Goal: Task Accomplishment & Management: Complete application form

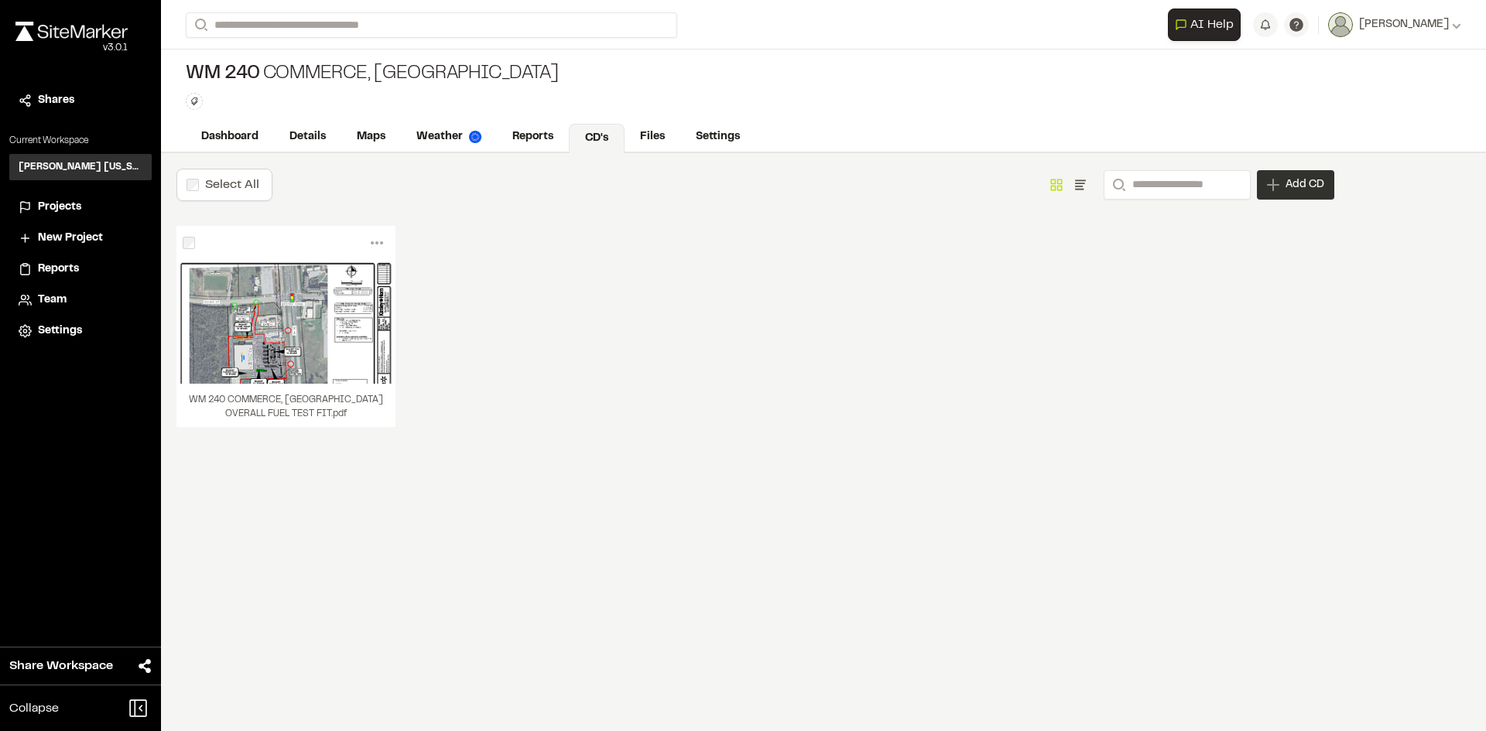
click at [1322, 189] on span "Add CD" at bounding box center [1305, 184] width 39 height 15
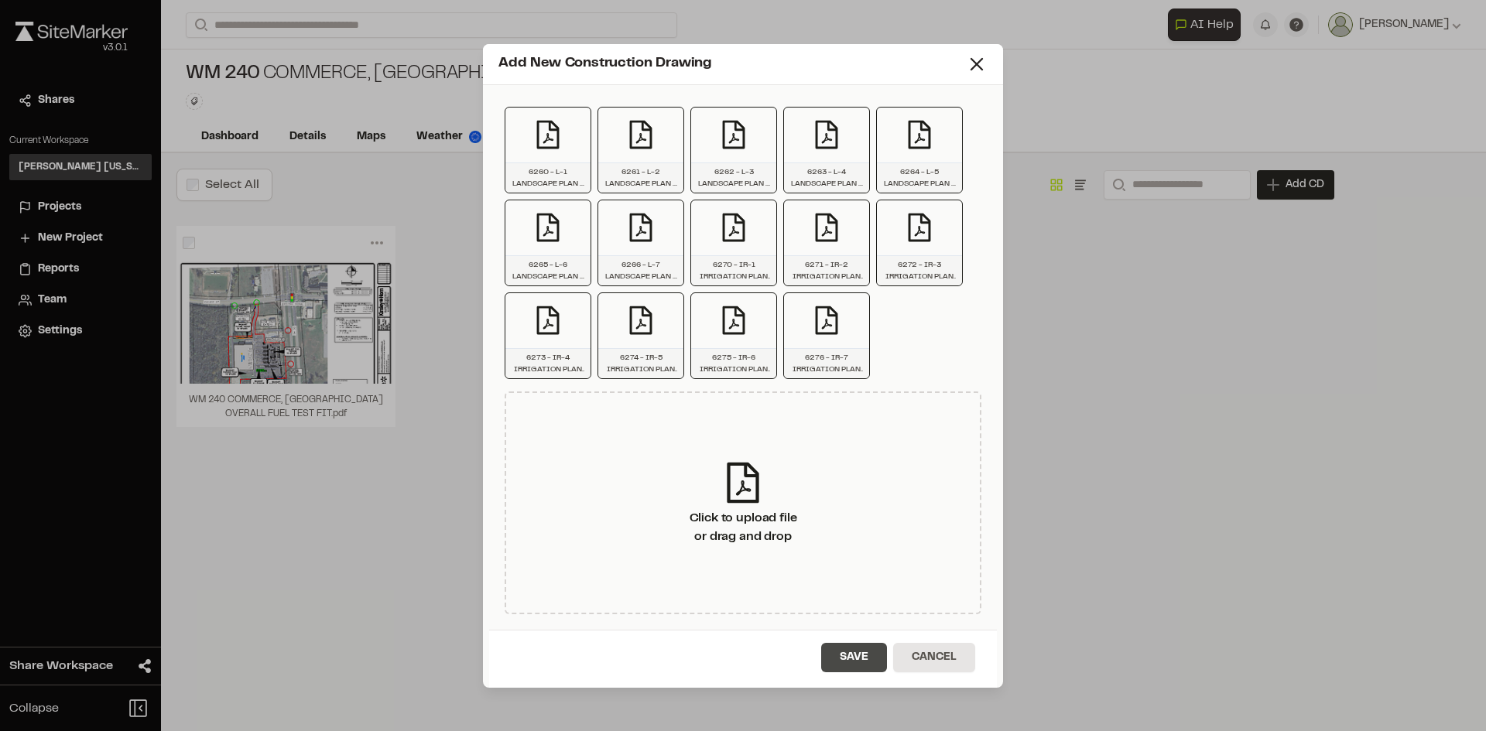
click at [861, 660] on button "Save" at bounding box center [854, 657] width 66 height 29
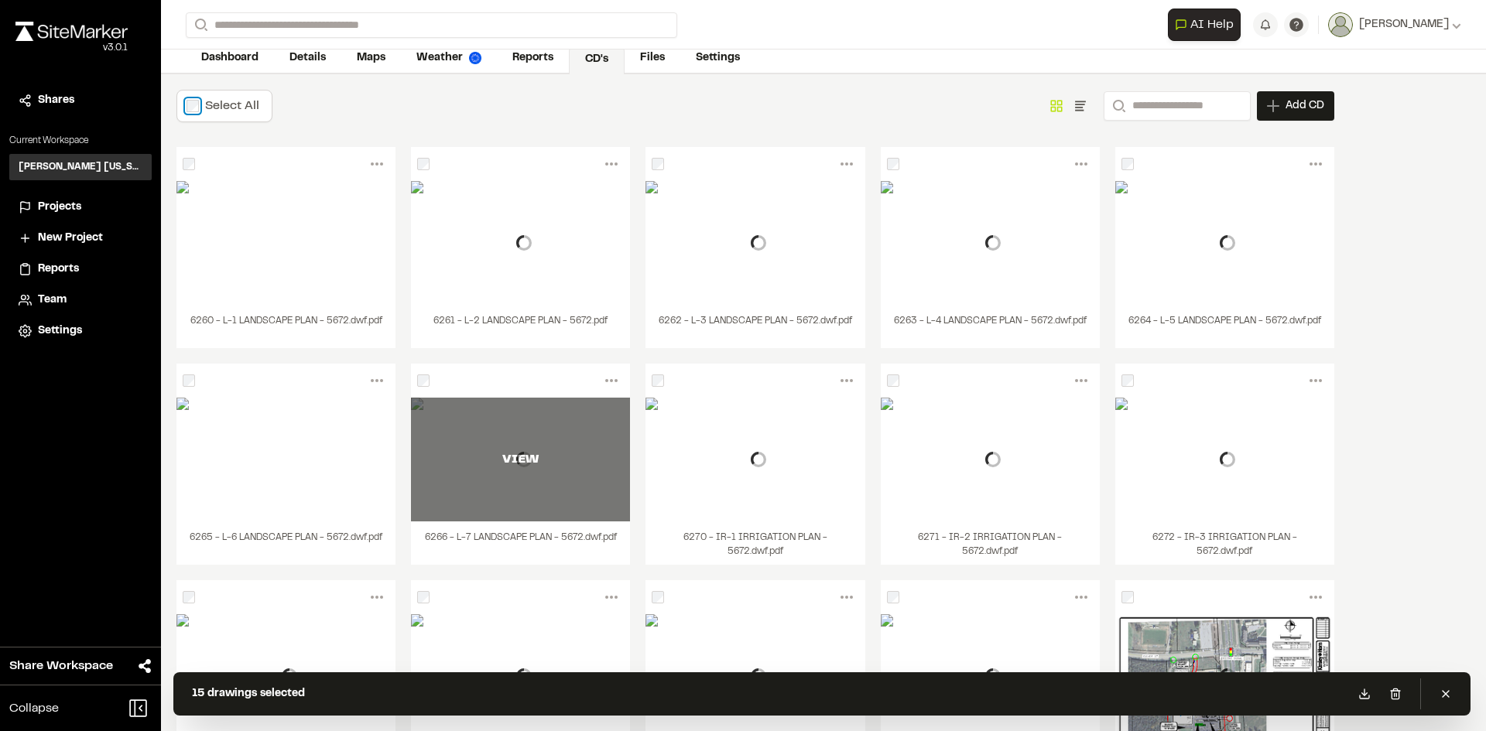
scroll to position [160, 0]
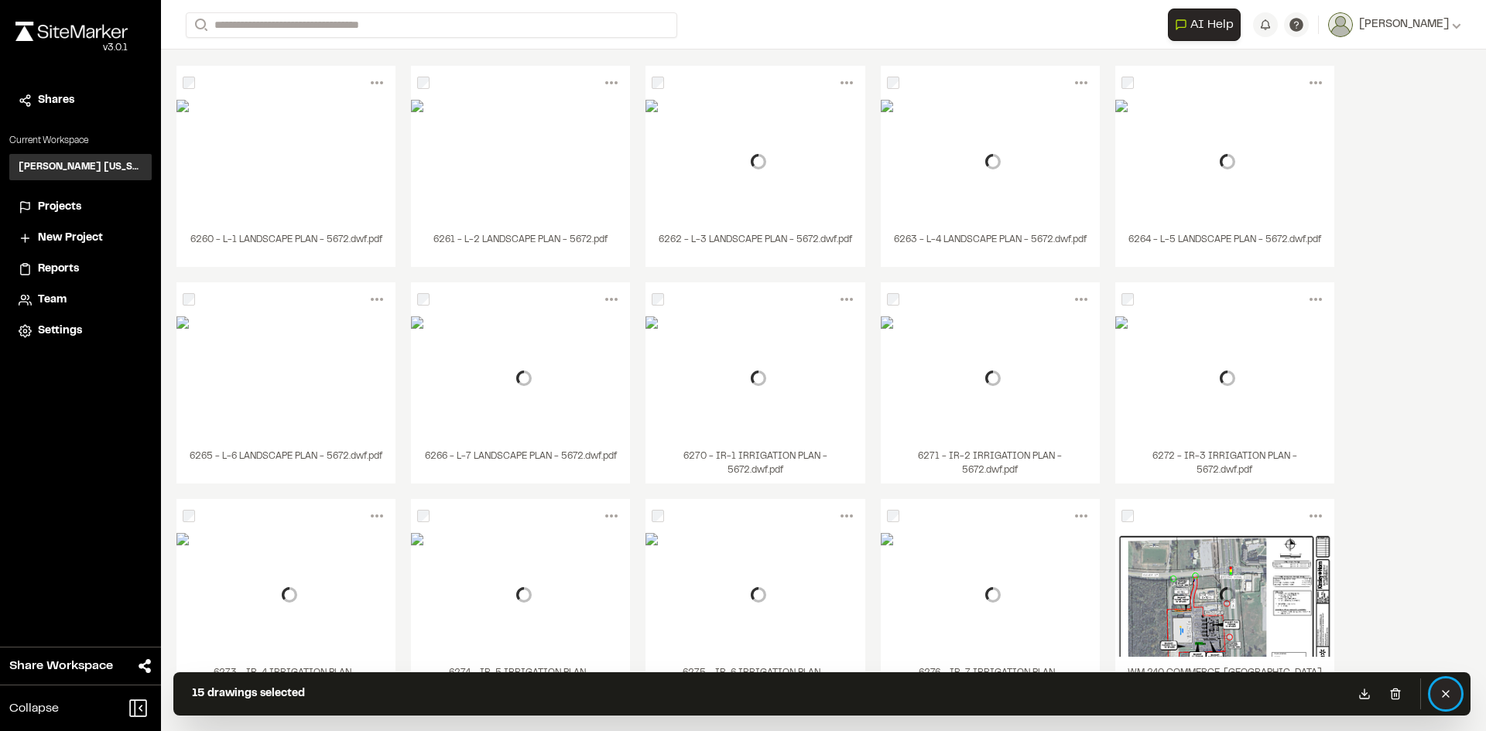
click at [1454, 694] on button at bounding box center [1445, 694] width 31 height 31
click at [1399, 693] on icon at bounding box center [1395, 694] width 7 height 10
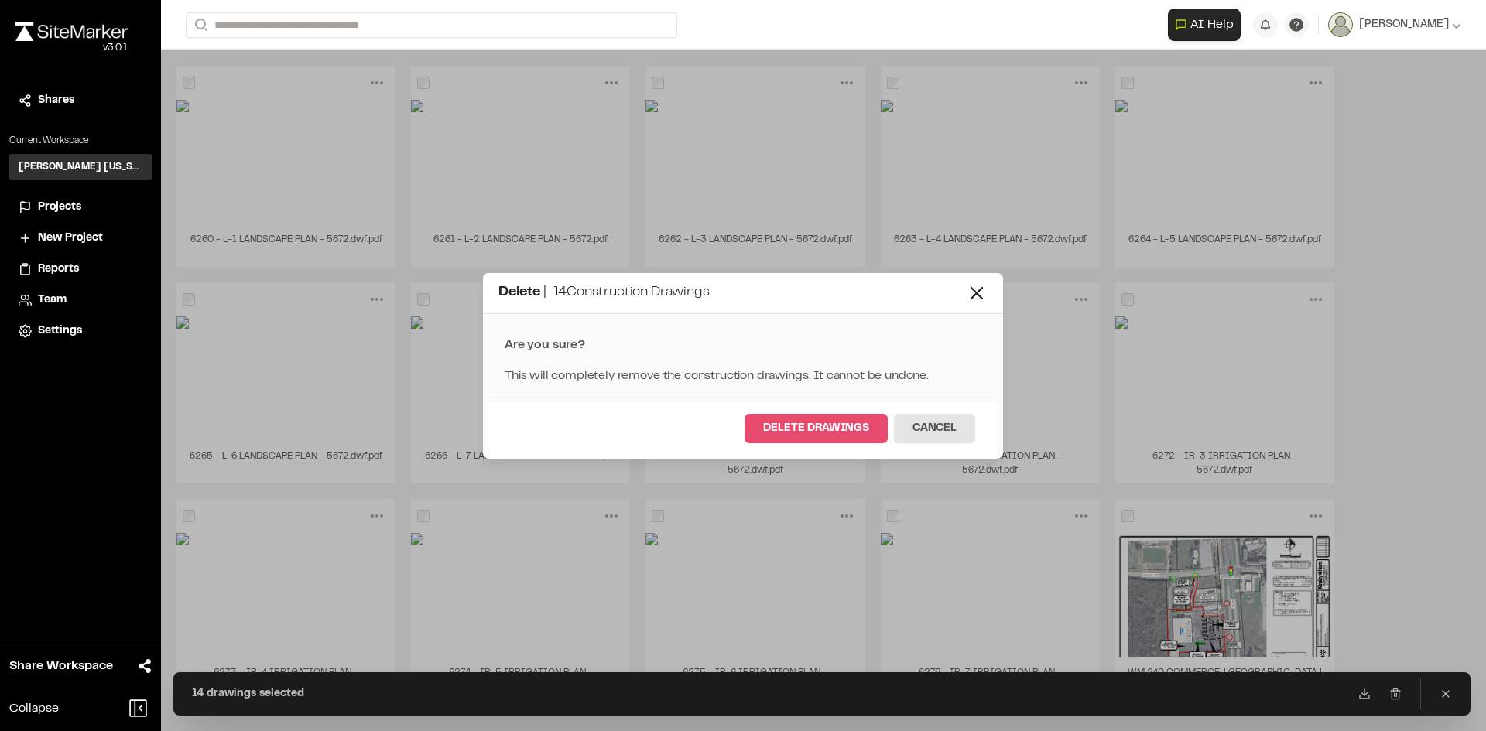
click at [843, 429] on button "Delete Drawings" at bounding box center [816, 428] width 143 height 29
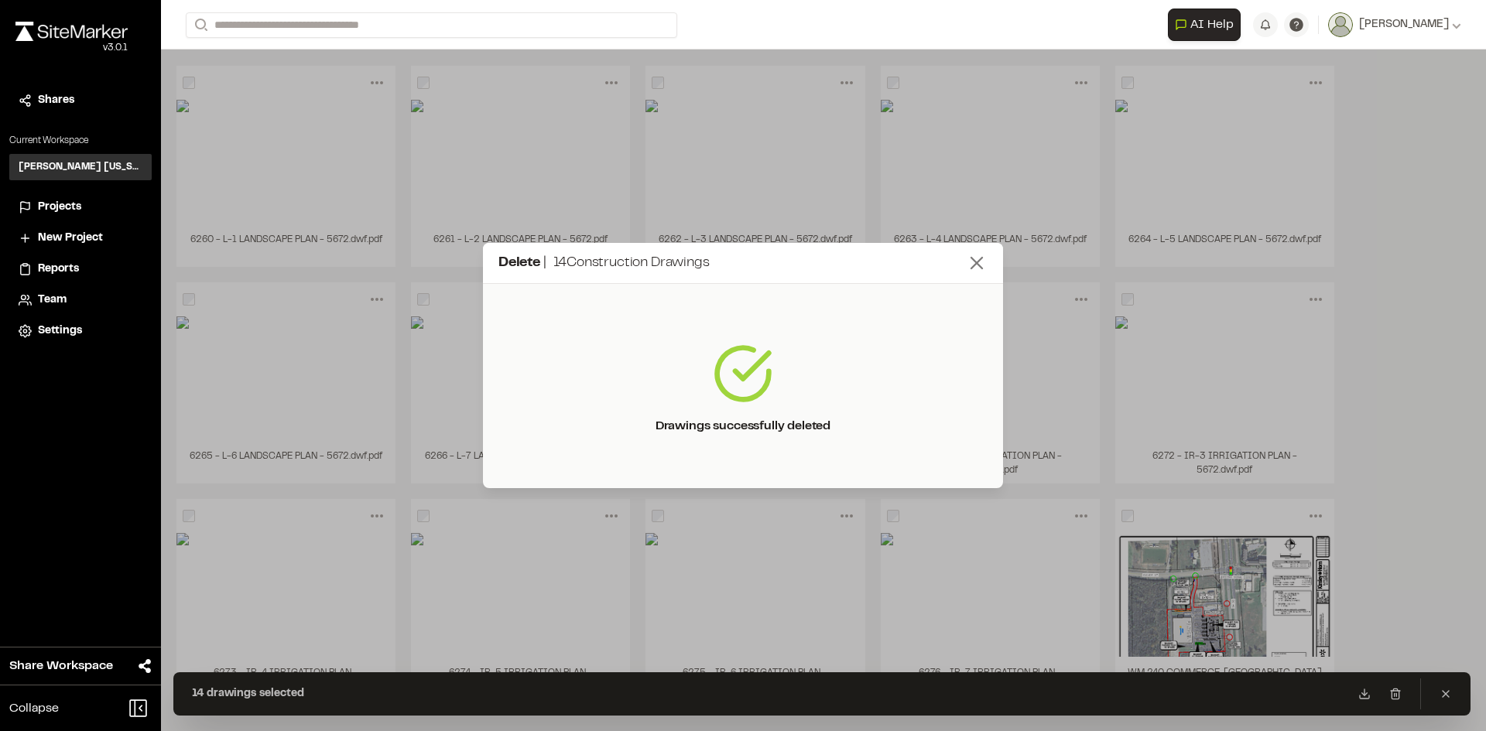
click at [984, 259] on icon at bounding box center [977, 263] width 22 height 22
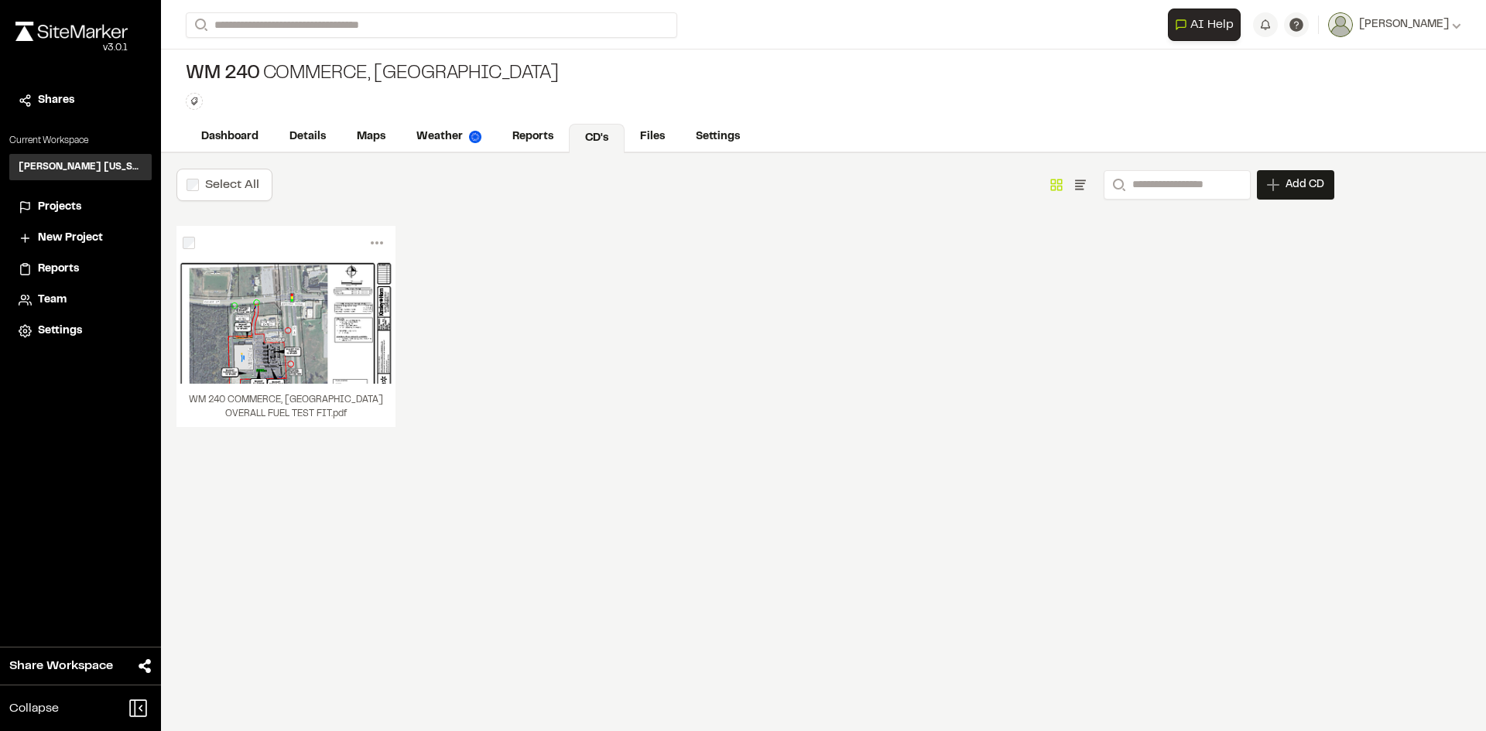
click at [49, 197] on li "Projects" at bounding box center [80, 207] width 142 height 29
click at [48, 206] on span "Projects" at bounding box center [59, 207] width 43 height 17
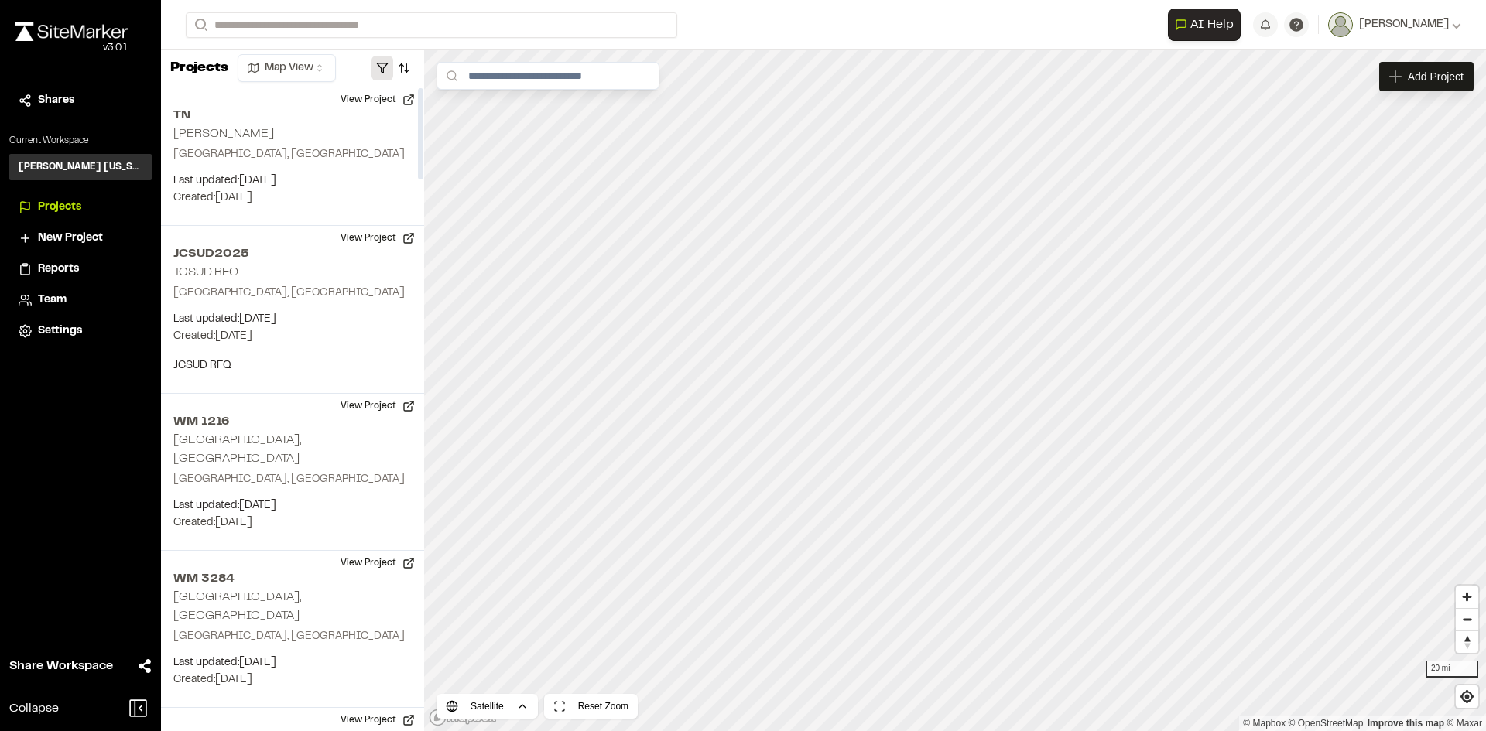
click at [378, 65] on button "button" at bounding box center [383, 68] width 22 height 25
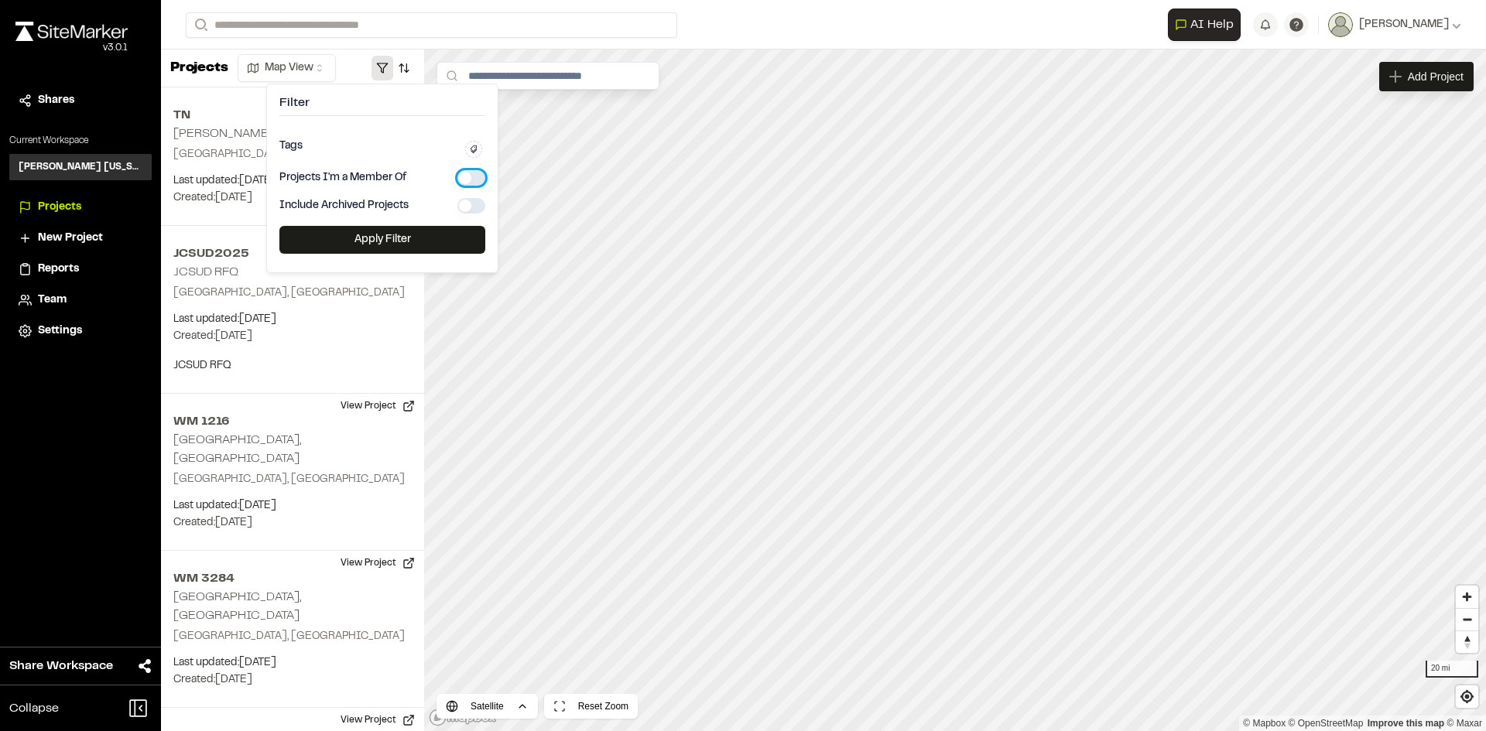
click at [470, 173] on button "button" at bounding box center [471, 177] width 28 height 15
click at [403, 230] on button "Apply Filter" at bounding box center [382, 240] width 206 height 28
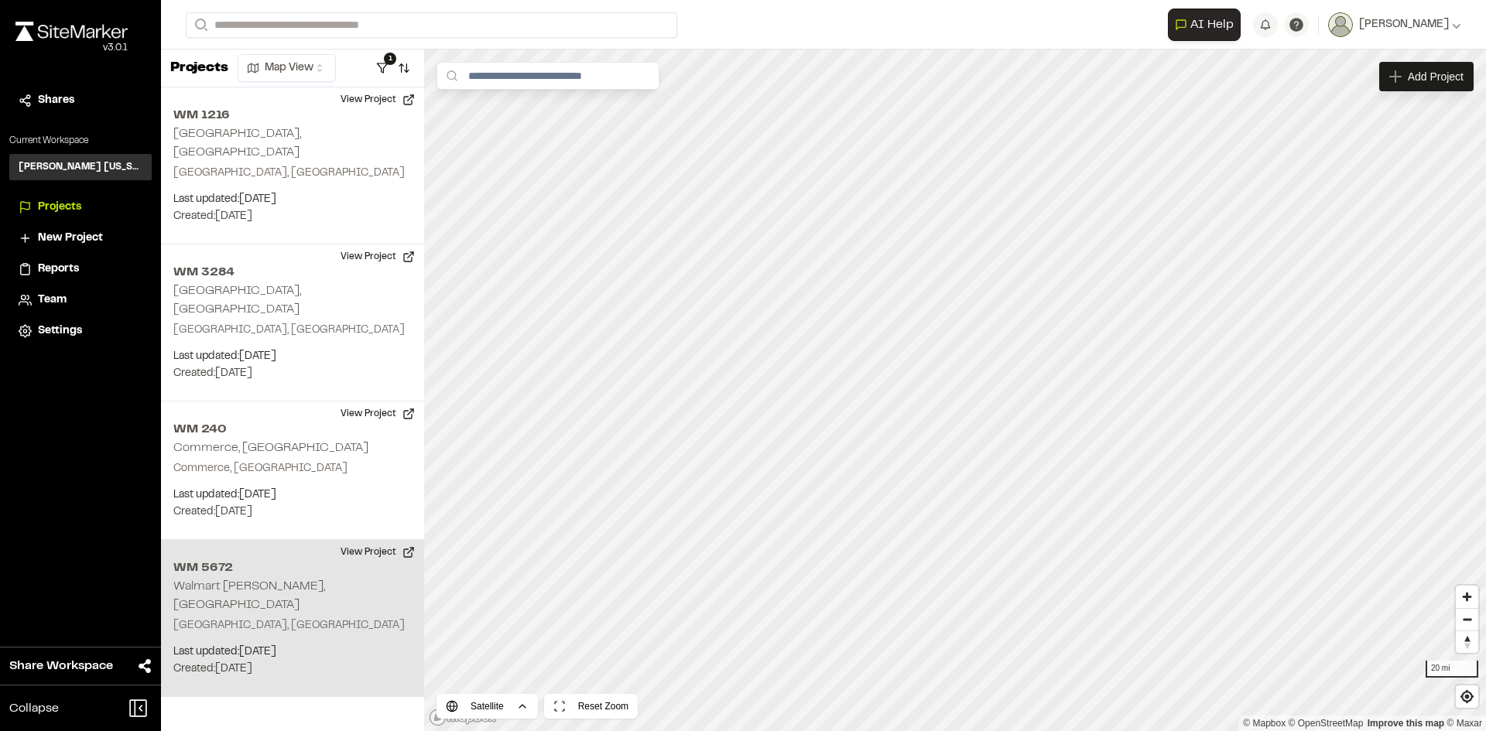
click at [234, 559] on h2 "WM 5672" at bounding box center [292, 568] width 238 height 19
click at [378, 540] on button "View Project" at bounding box center [377, 552] width 93 height 25
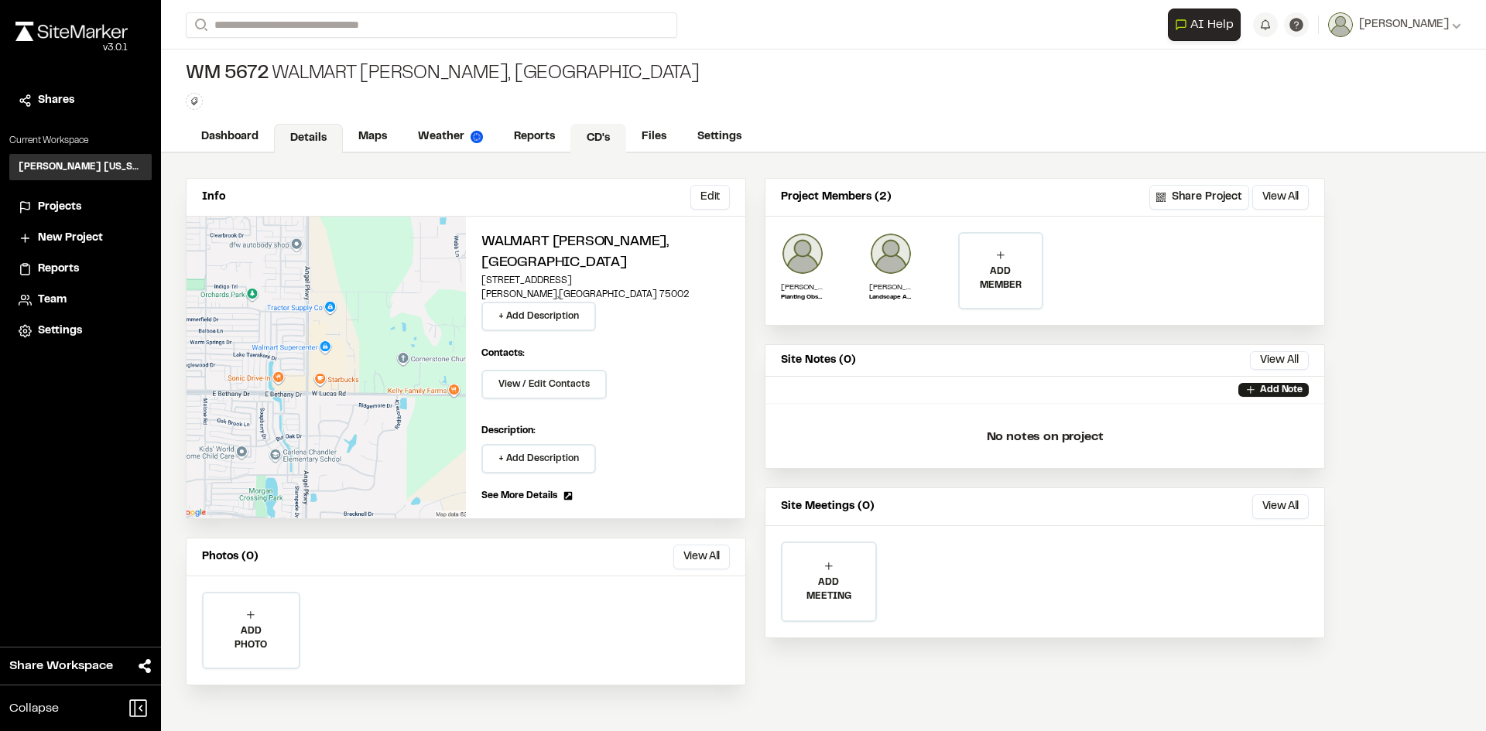
click at [583, 136] on link "CD's" at bounding box center [598, 138] width 56 height 29
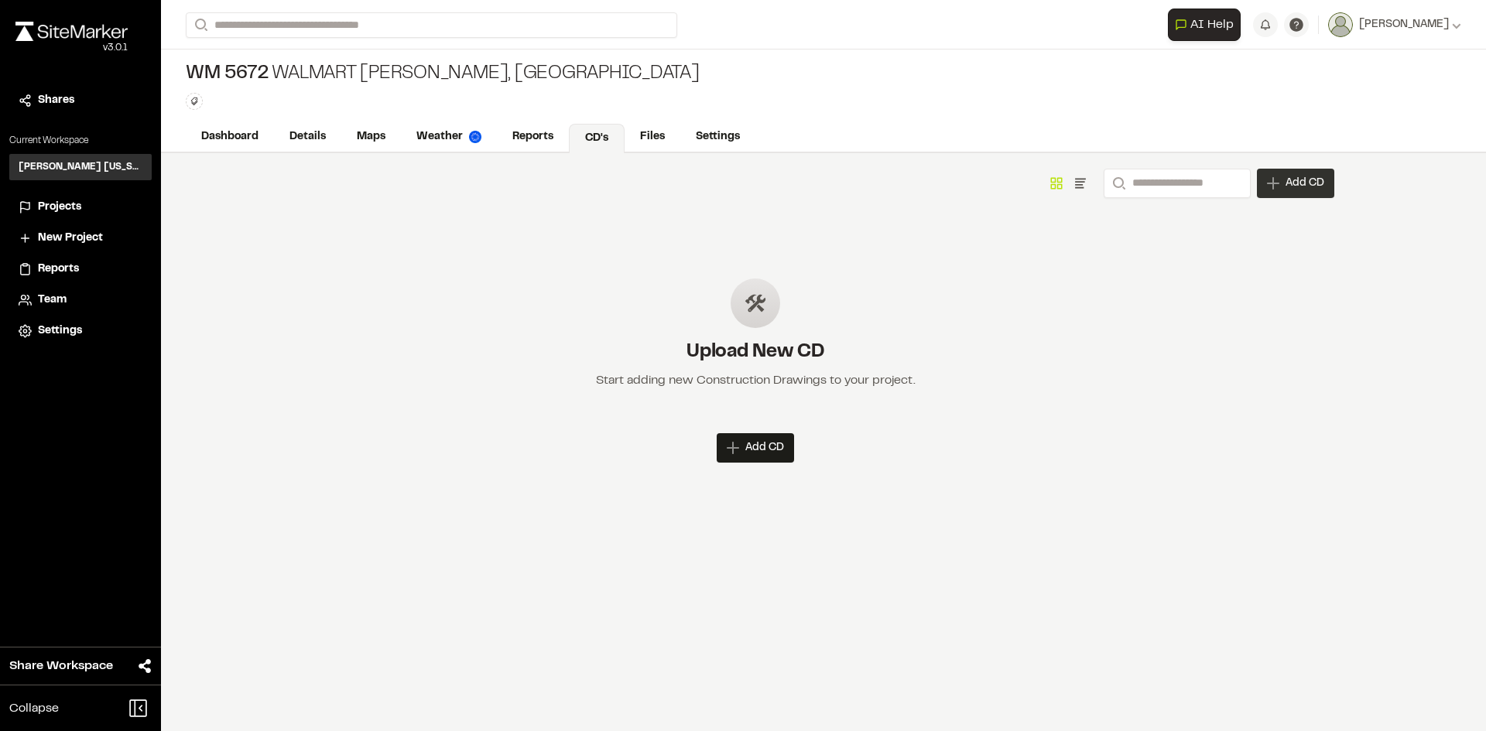
click at [1317, 189] on span "Add CD" at bounding box center [1305, 183] width 39 height 15
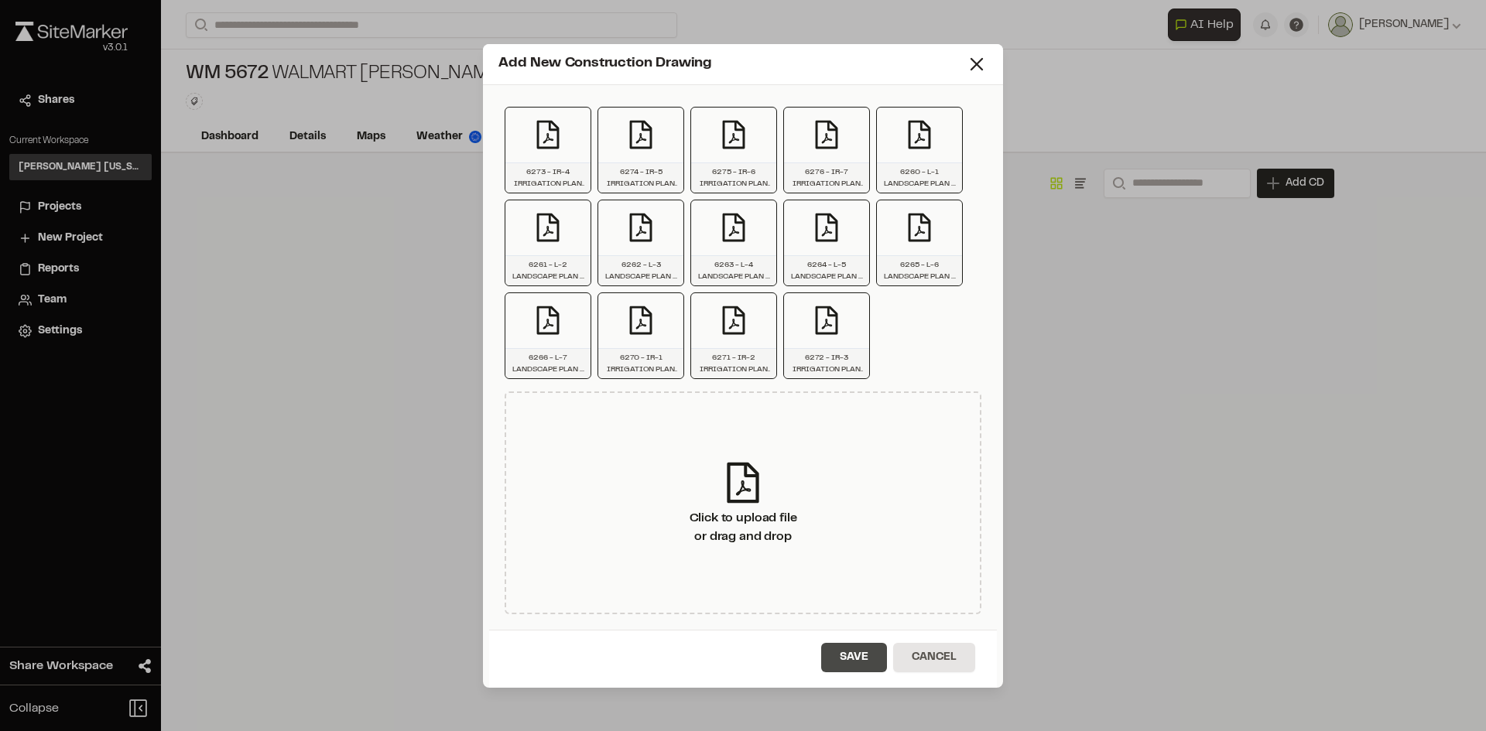
click at [854, 647] on button "Save" at bounding box center [854, 657] width 66 height 29
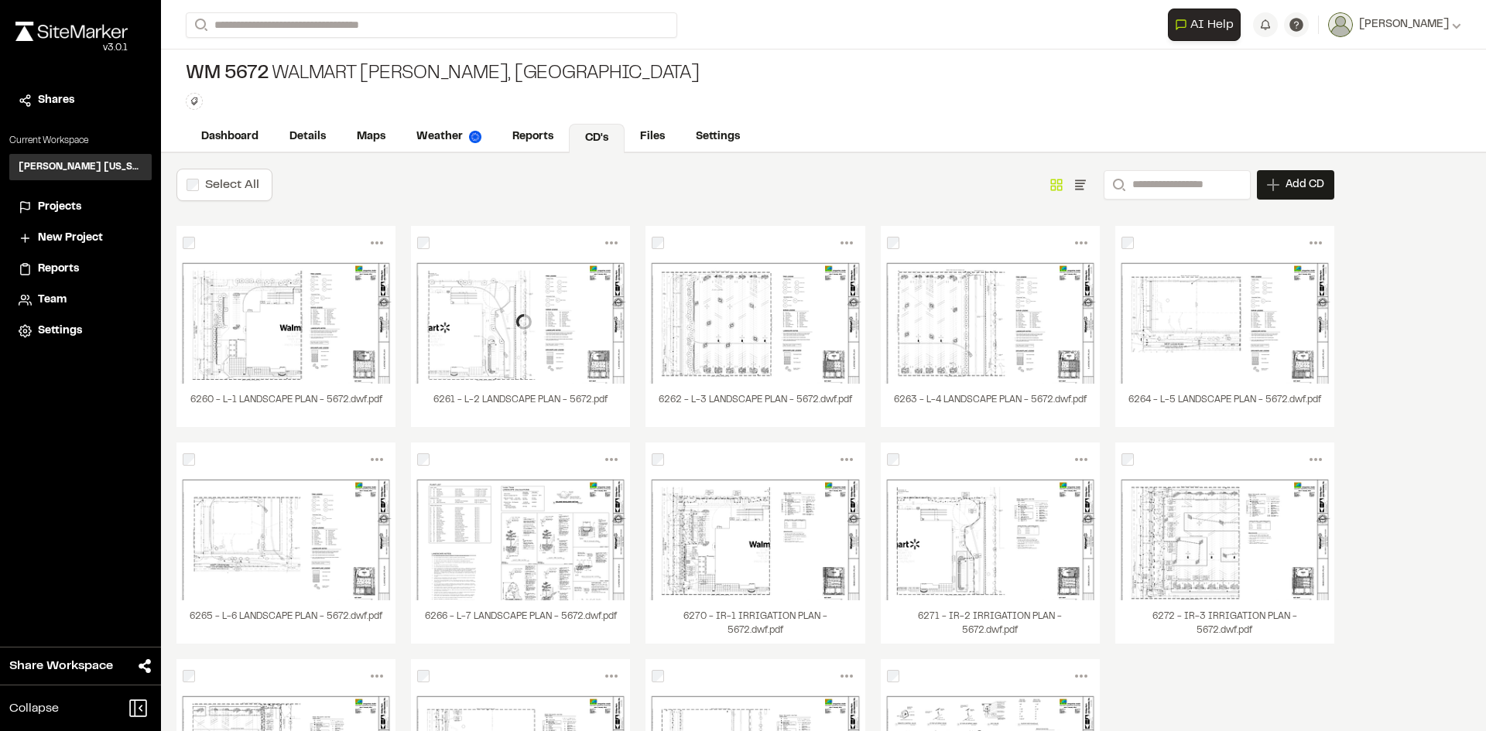
click at [1274, 186] on icon at bounding box center [1273, 185] width 12 height 12
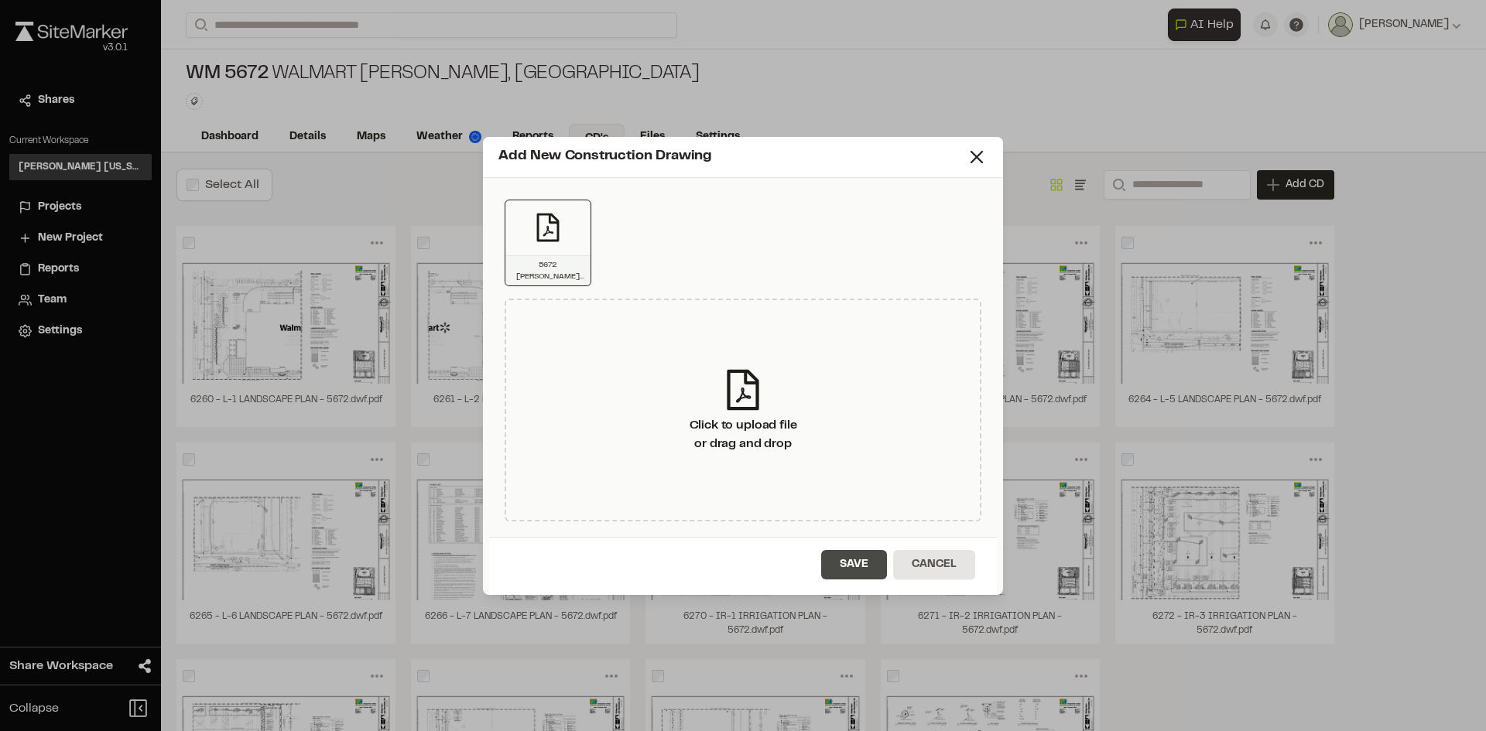
click at [852, 559] on button "Save" at bounding box center [854, 564] width 66 height 29
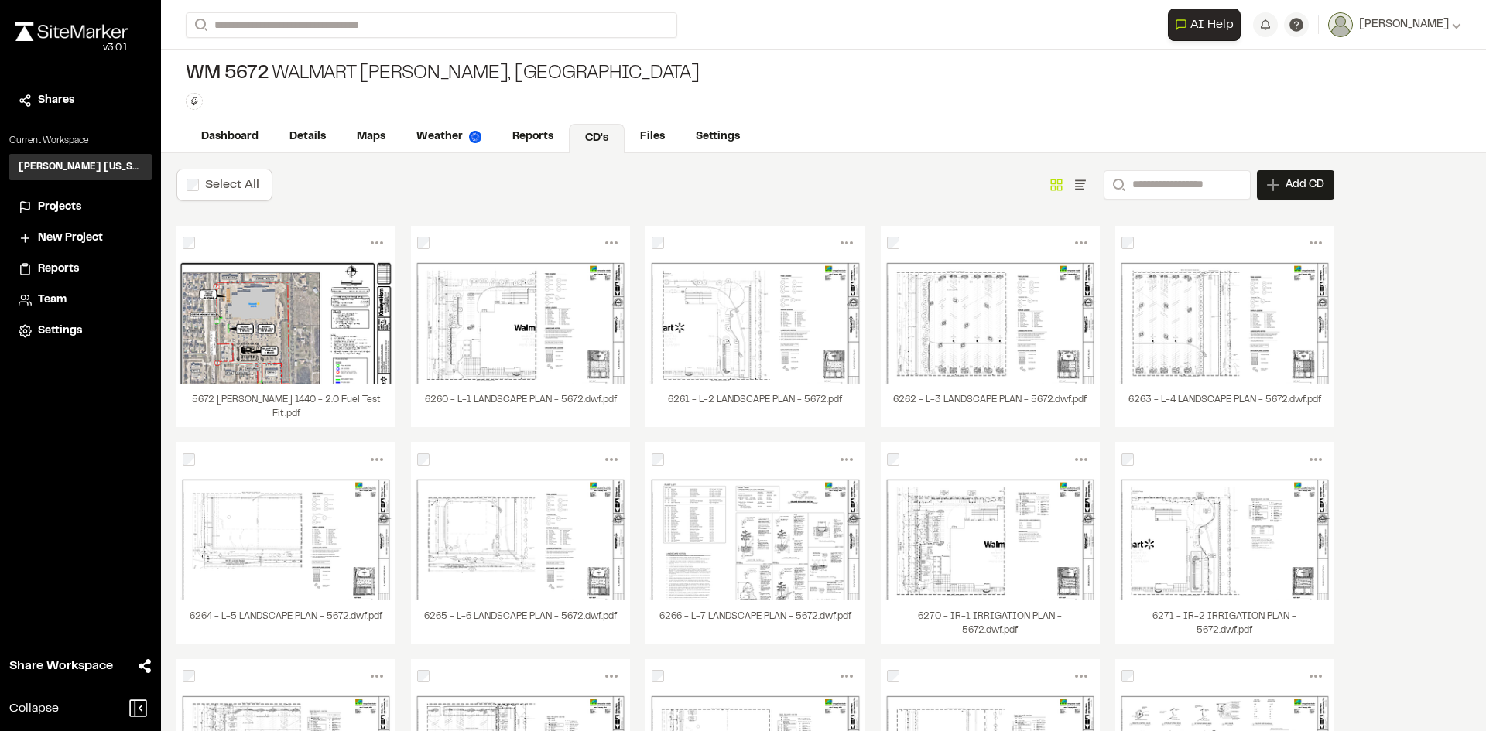
click at [73, 204] on span "Projects" at bounding box center [59, 207] width 43 height 17
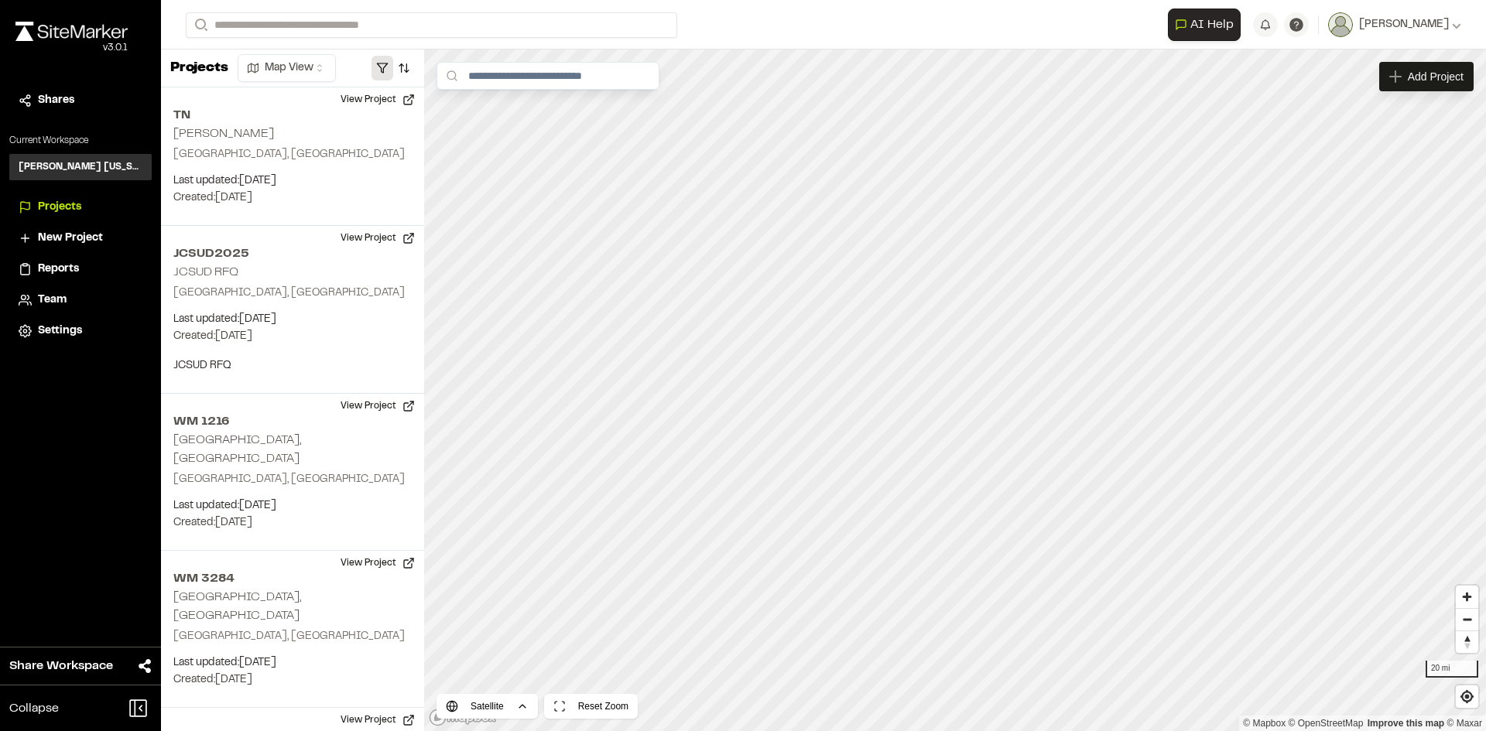
click at [385, 63] on button "button" at bounding box center [383, 68] width 22 height 25
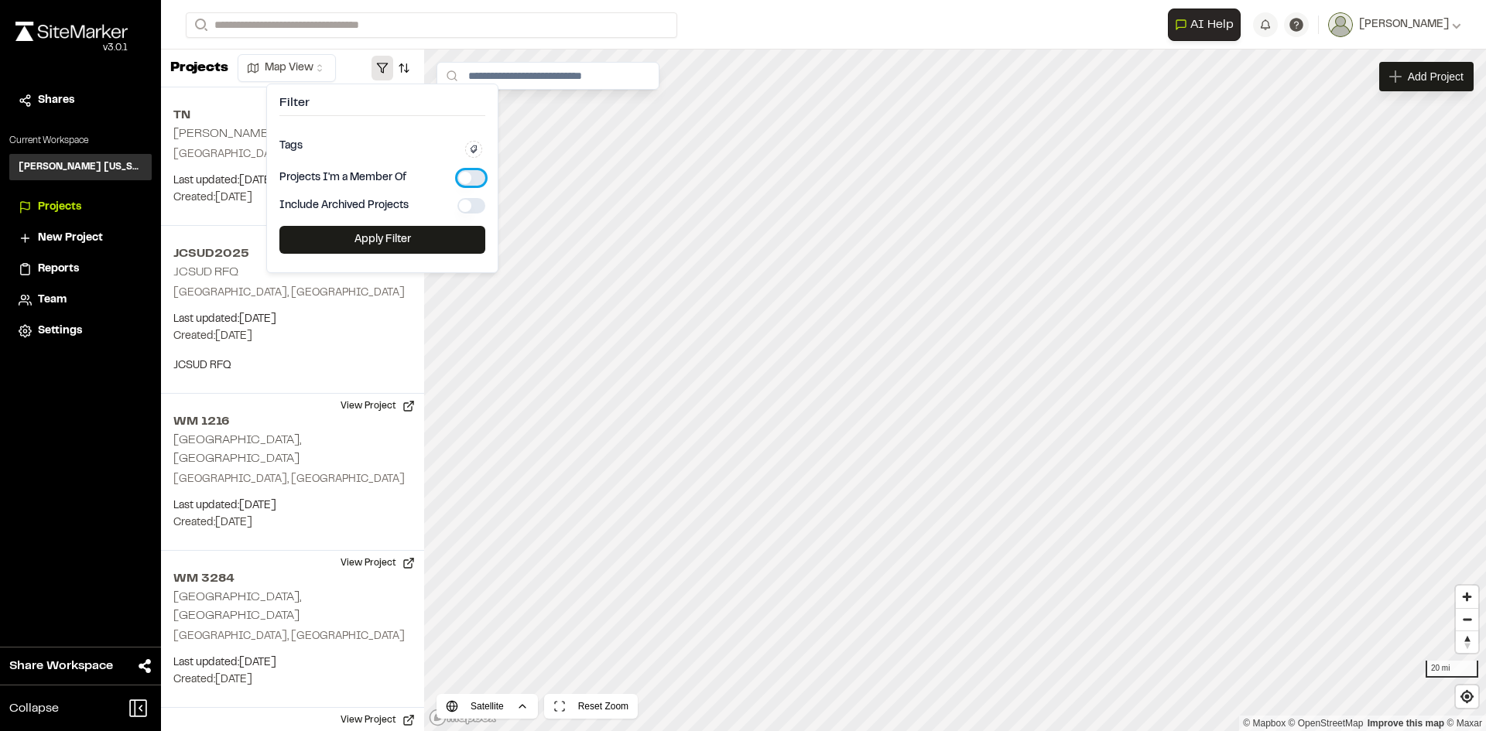
click at [472, 179] on button "button" at bounding box center [471, 177] width 28 height 15
click at [416, 241] on button "Apply Filter" at bounding box center [382, 240] width 206 height 28
